Goal: Check status: Check status

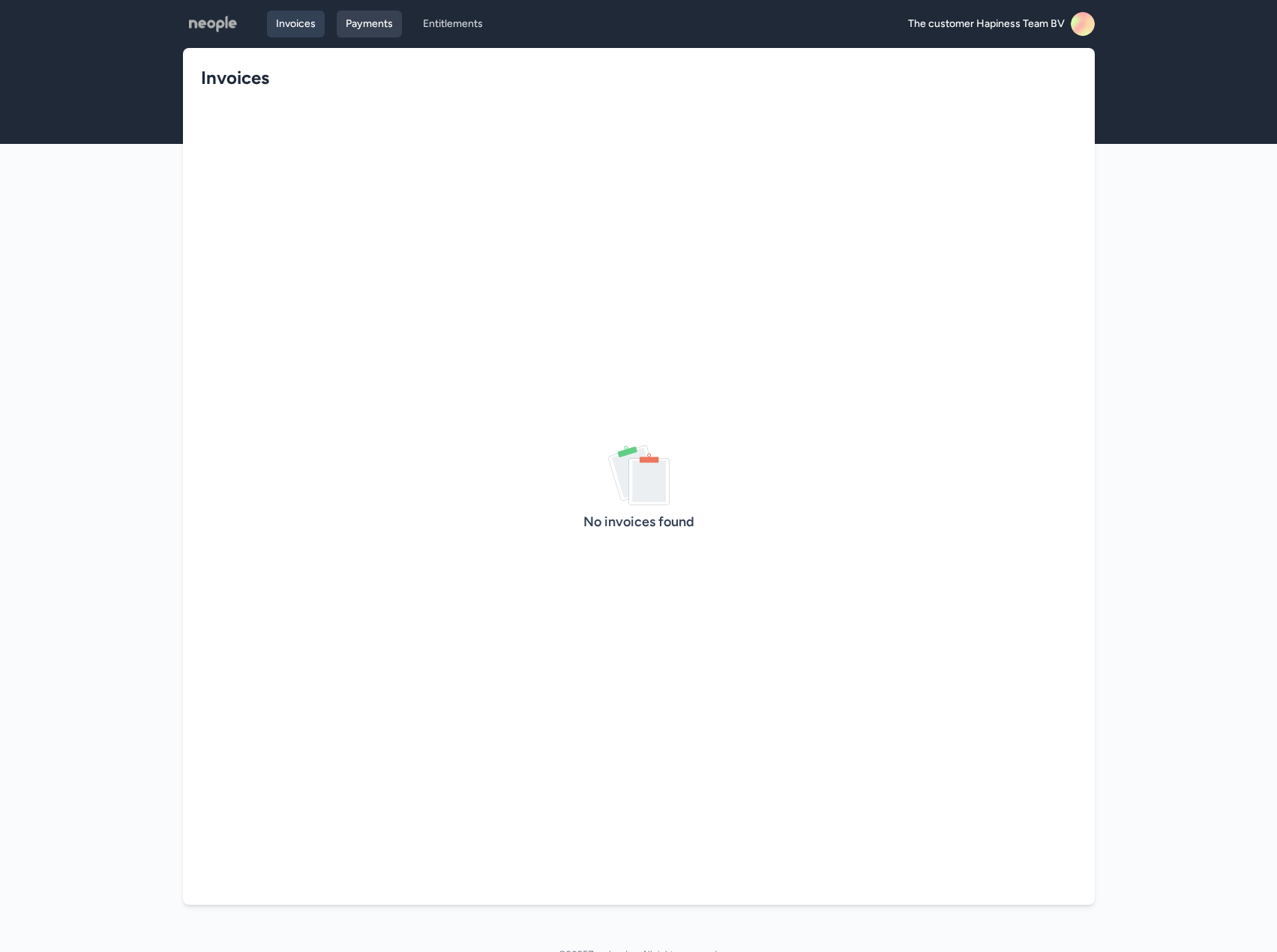
click at [385, 25] on link "Payments" at bounding box center [369, 24] width 66 height 27
click at [452, 30] on link "Entitlements" at bounding box center [452, 24] width 78 height 27
click at [279, 31] on link "Invoices" at bounding box center [295, 24] width 57 height 27
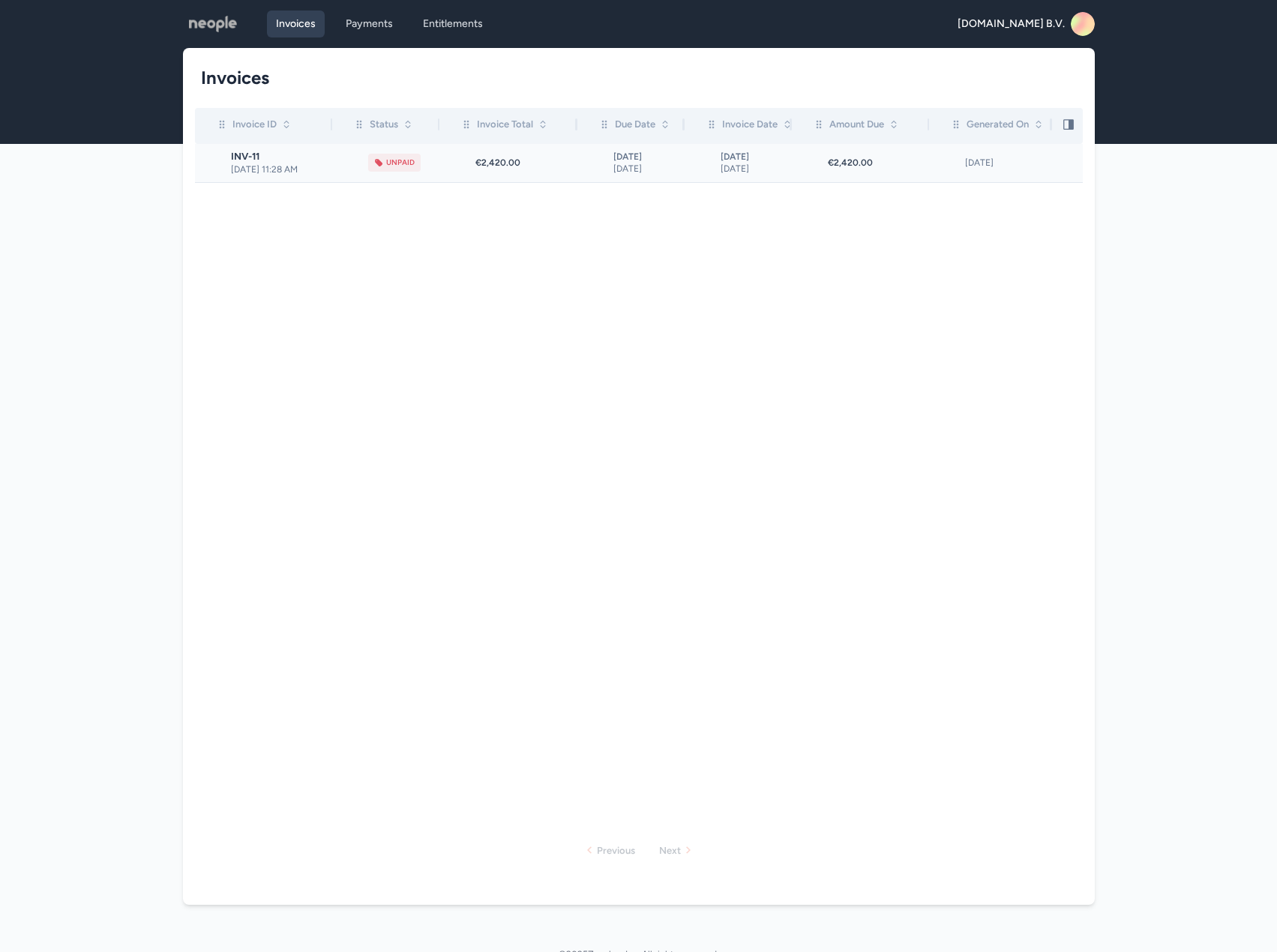
click at [563, 164] on div "€2,420.00" at bounding box center [526, 162] width 101 height 12
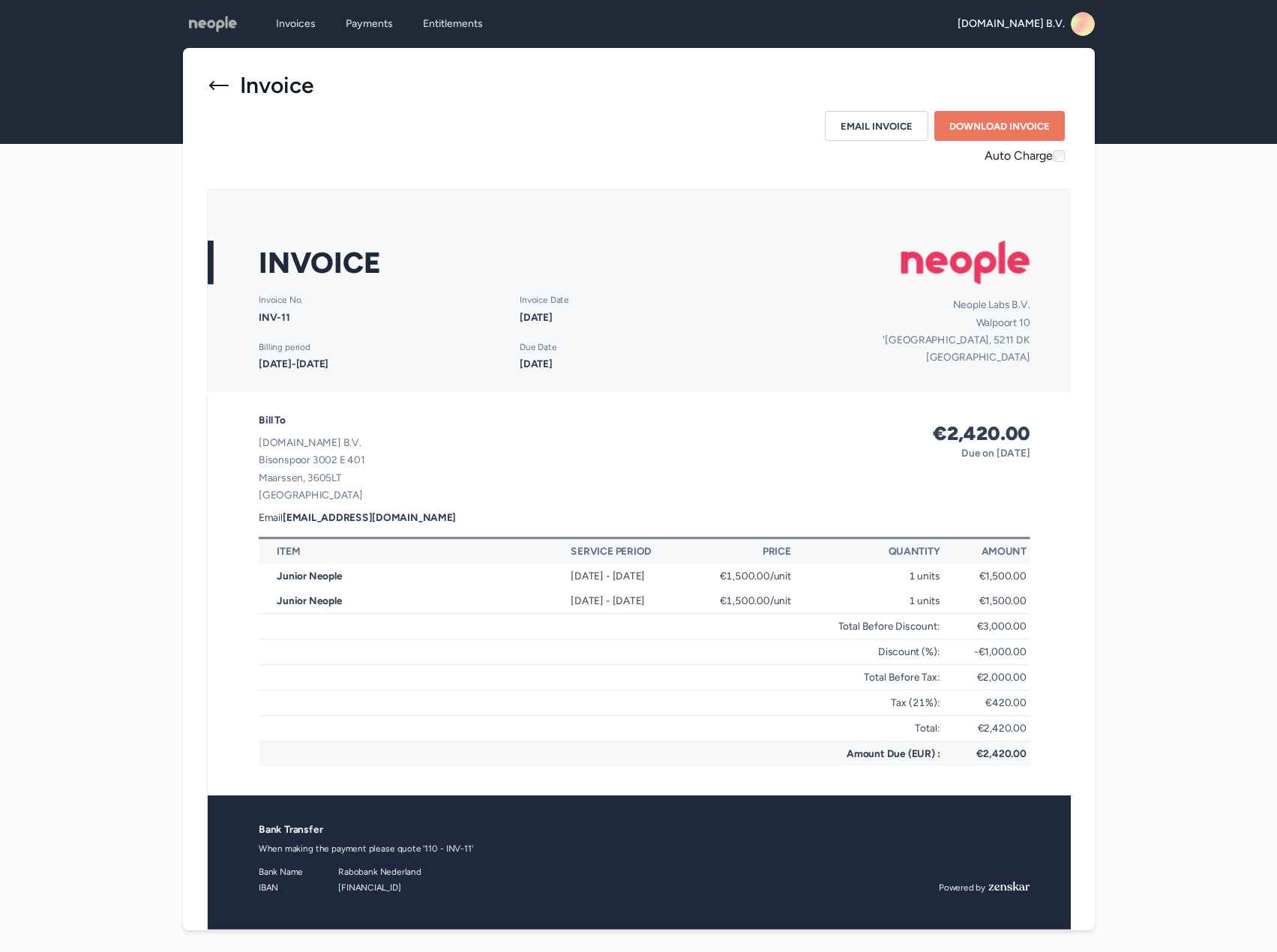
scroll to position [41, 0]
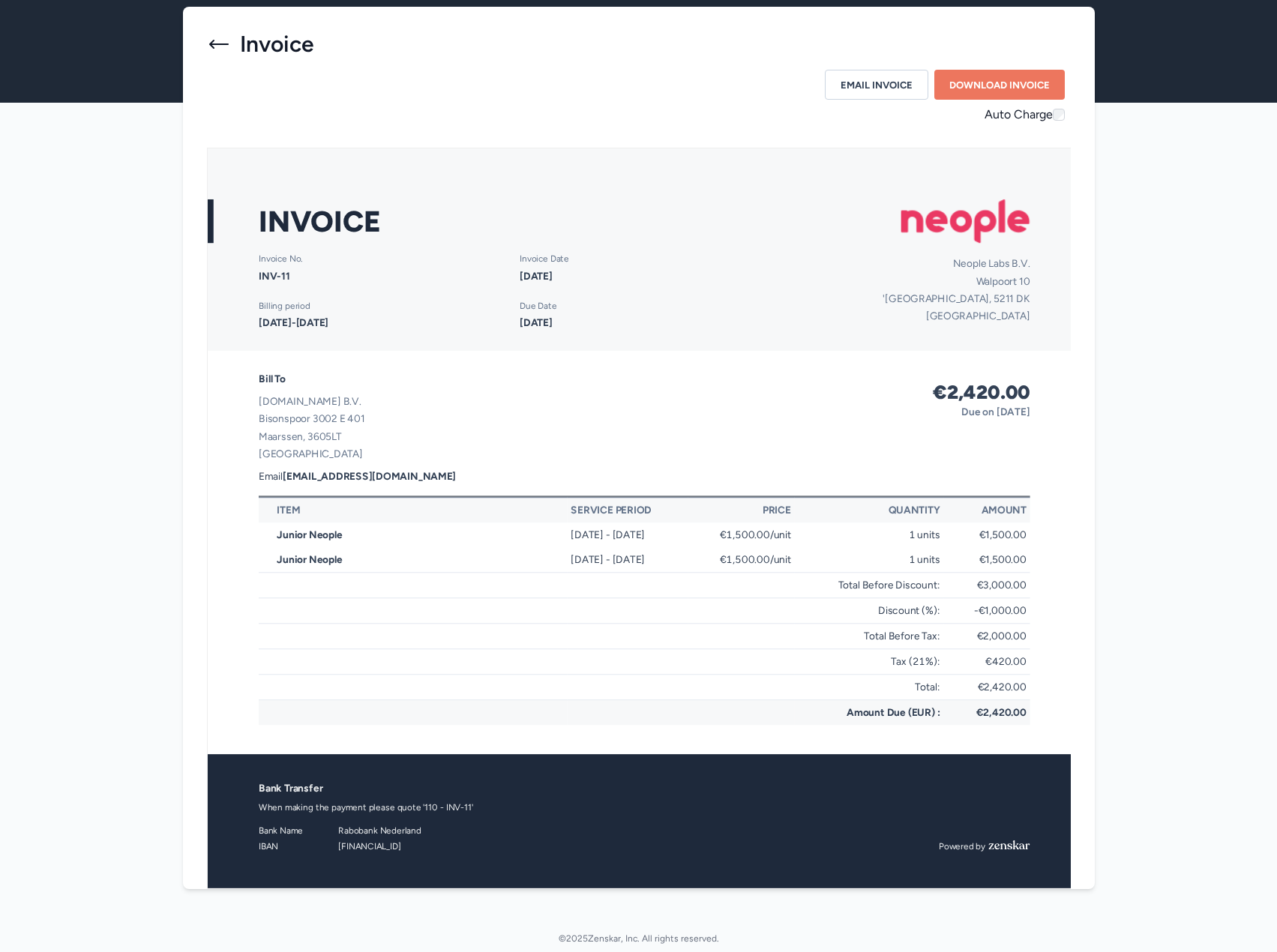
click at [225, 57] on div "Invoice" at bounding box center [639, 44] width 864 height 27
click at [223, 48] on icon at bounding box center [219, 44] width 24 height 24
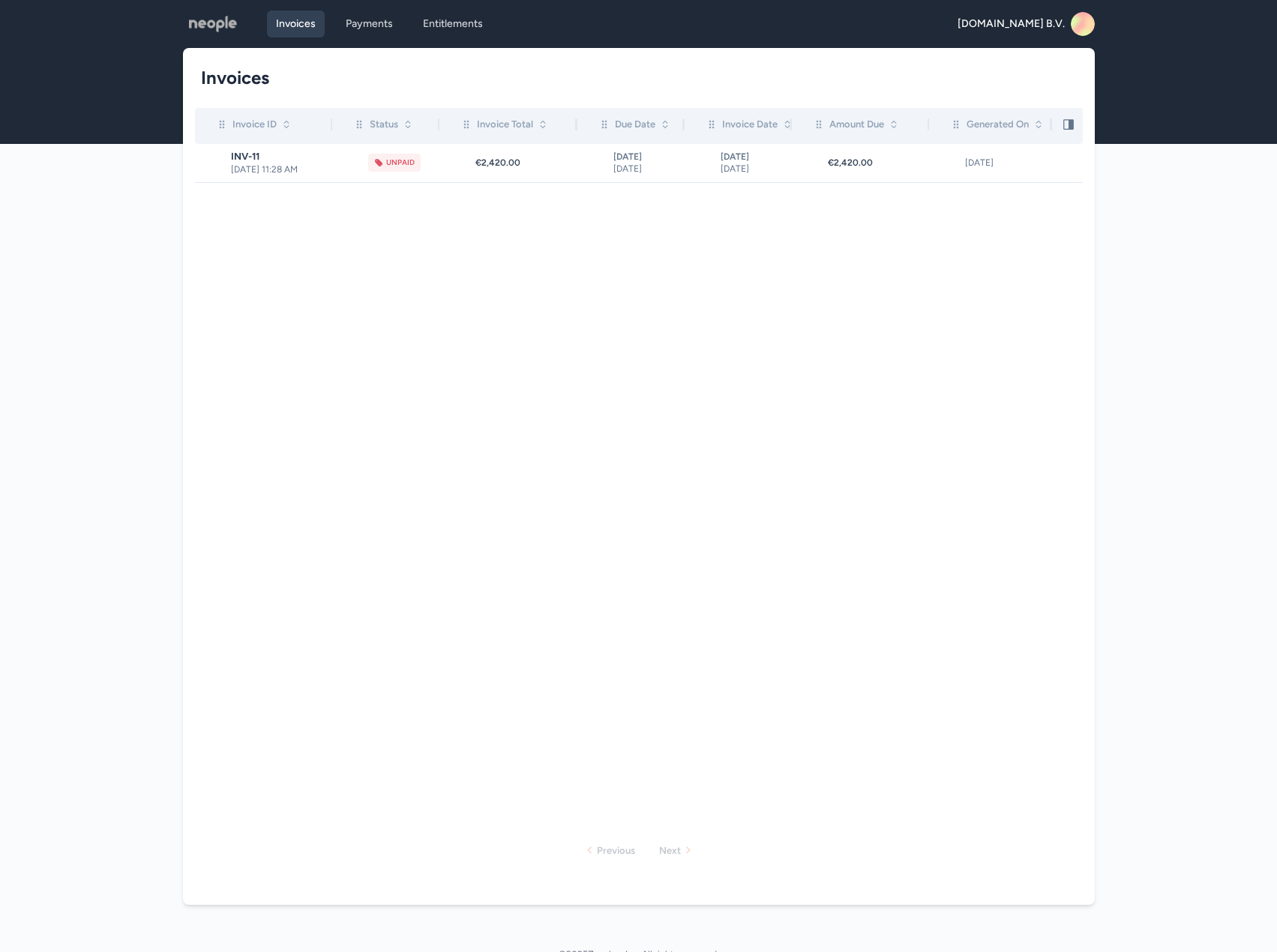
click at [218, 25] on img at bounding box center [213, 23] width 48 height 24
click at [300, 162] on span "INV-7" at bounding box center [281, 156] width 101 height 12
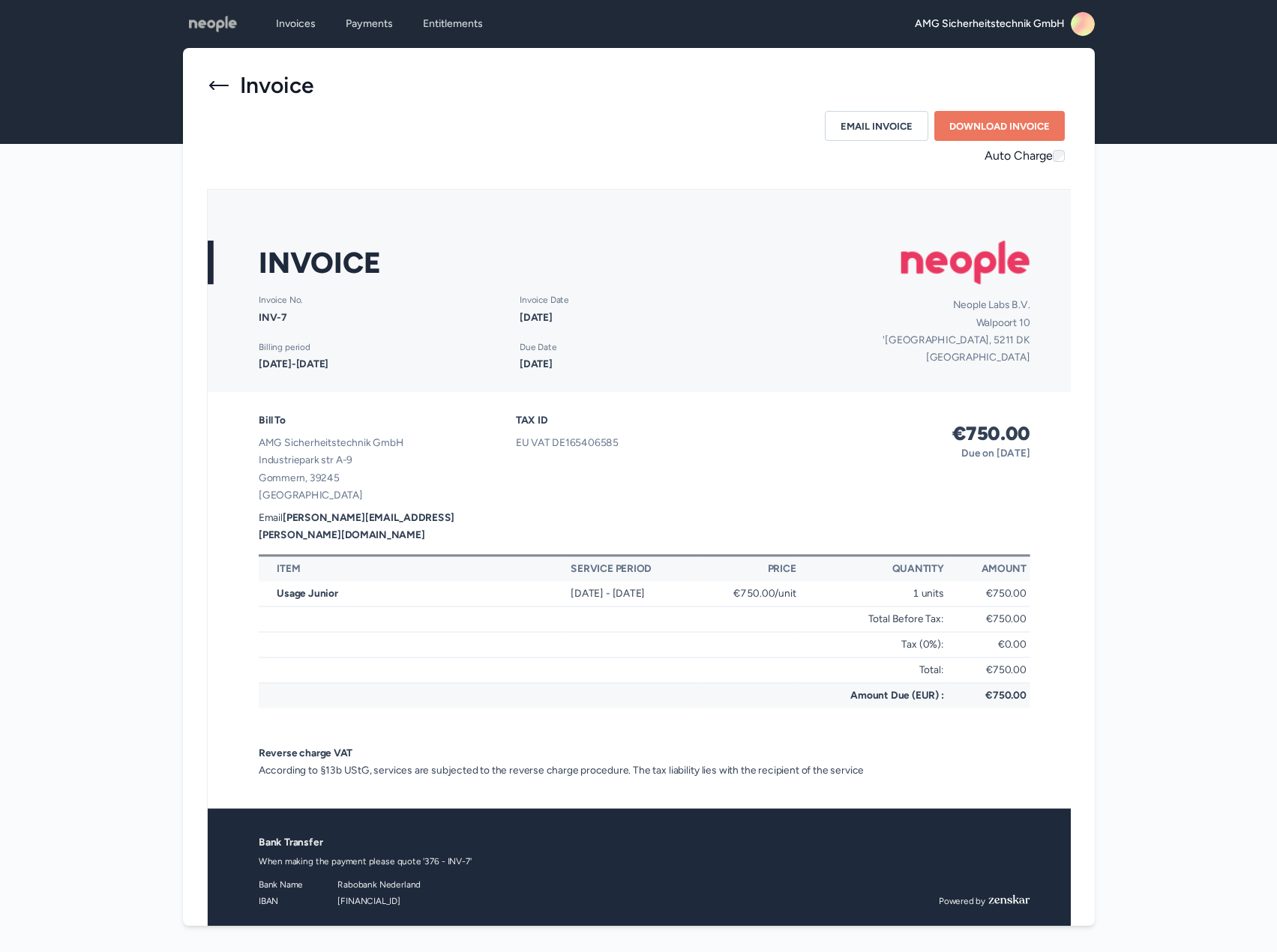
click at [223, 85] on icon at bounding box center [219, 85] width 20 height 9
